Goal: Information Seeking & Learning: Understand process/instructions

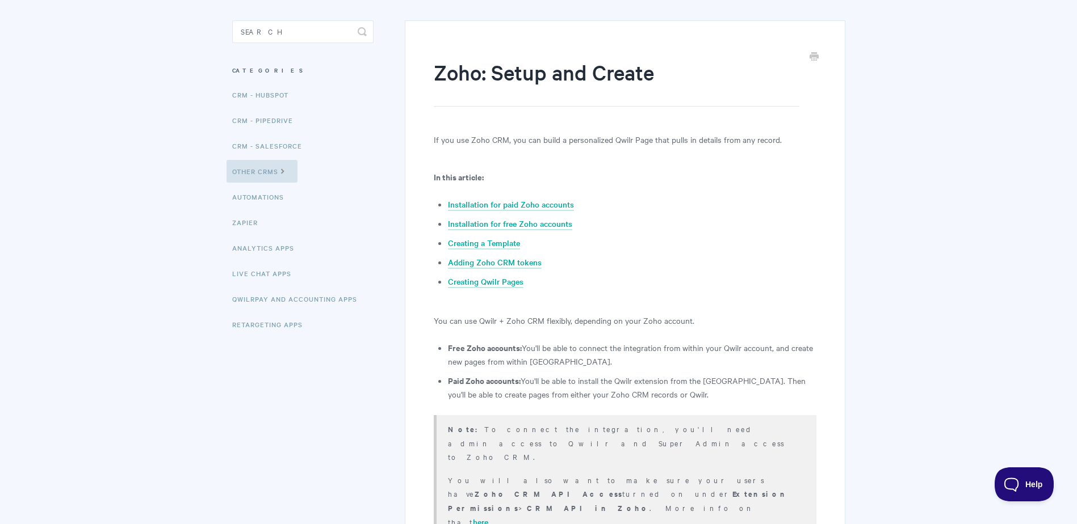
scroll to position [57, 0]
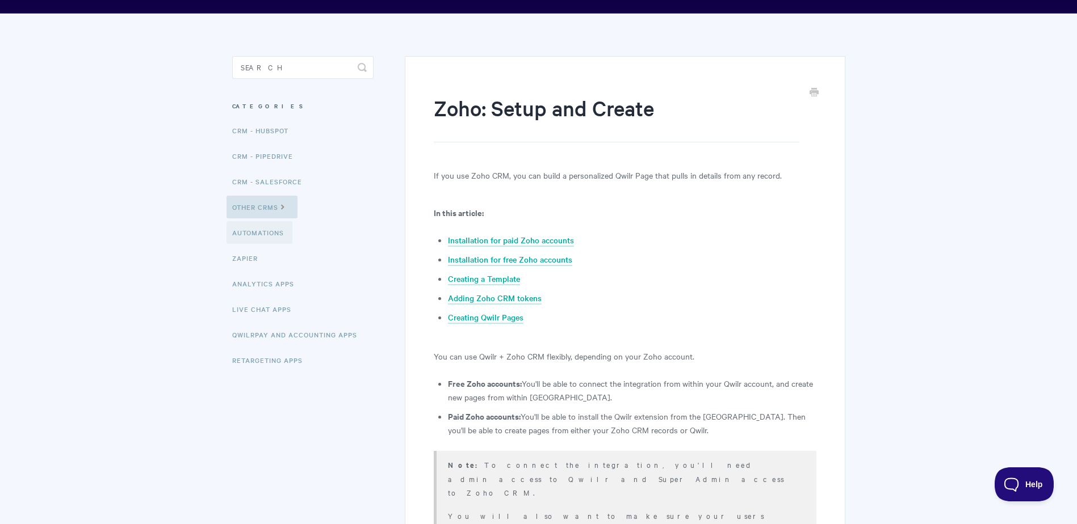
click at [263, 233] on link "Automations" at bounding box center [259, 232] width 66 height 23
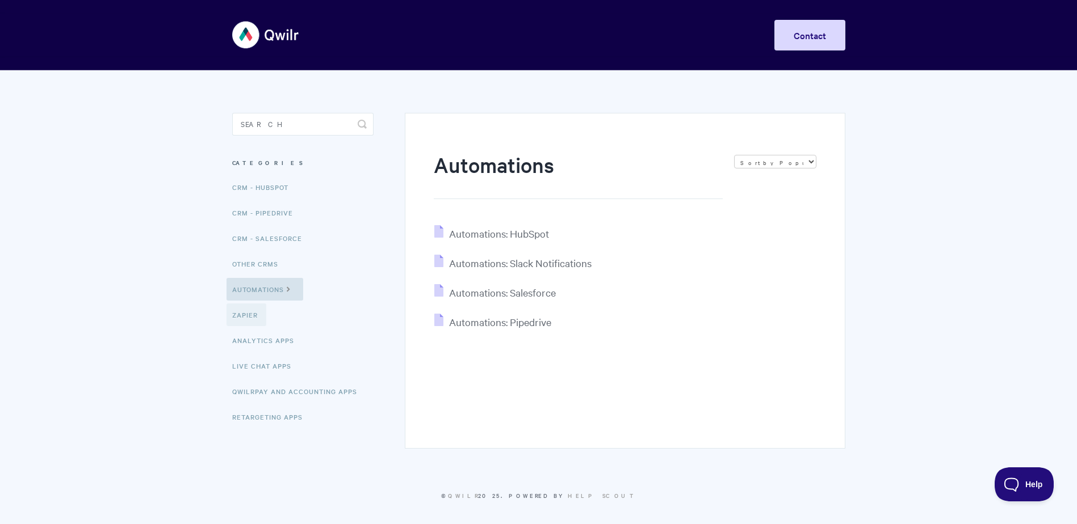
click at [229, 317] on link "Zapier" at bounding box center [246, 315] width 40 height 23
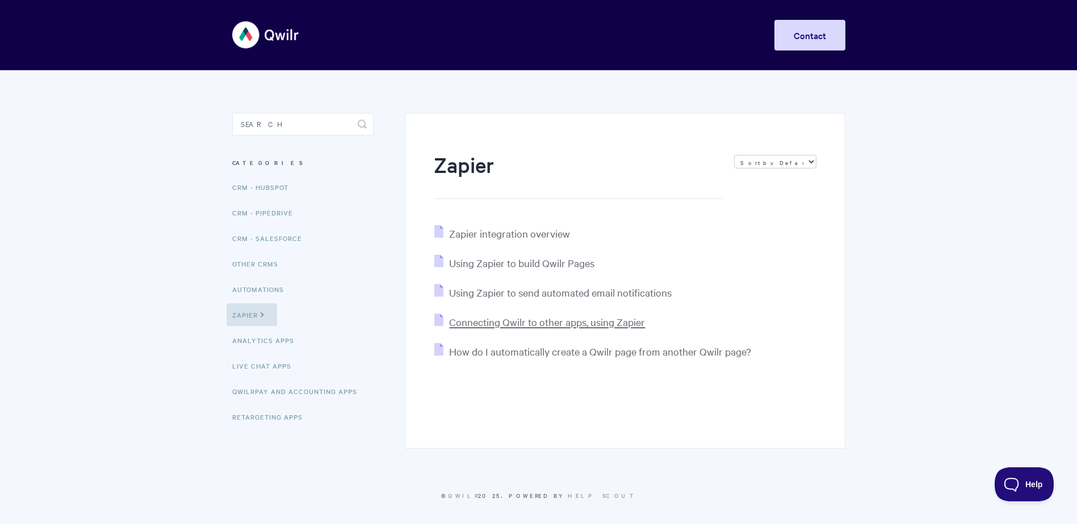
click at [547, 318] on span "Connecting Qwilr to other apps, using Zapier" at bounding box center [547, 322] width 196 height 13
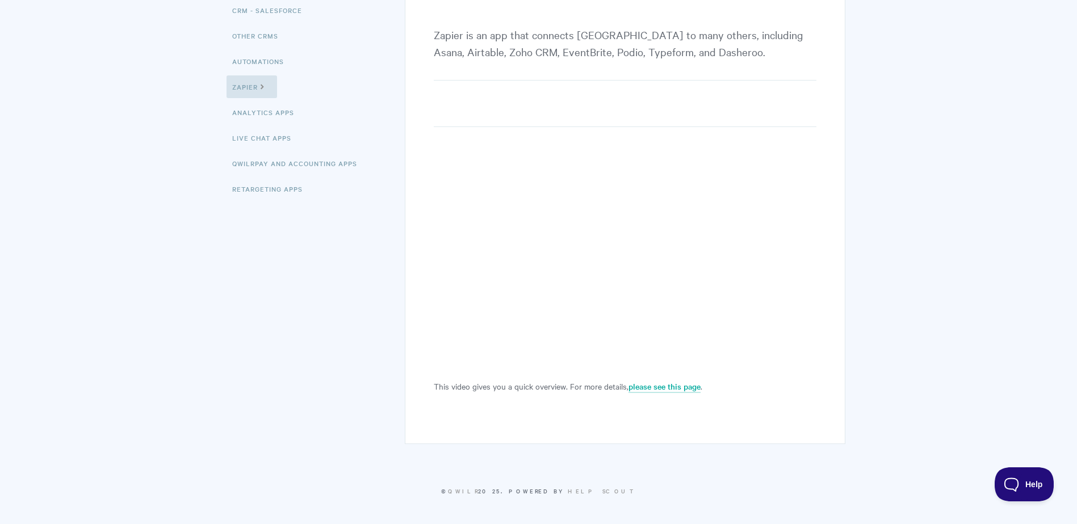
scroll to position [229, 0]
